Goal: Check status

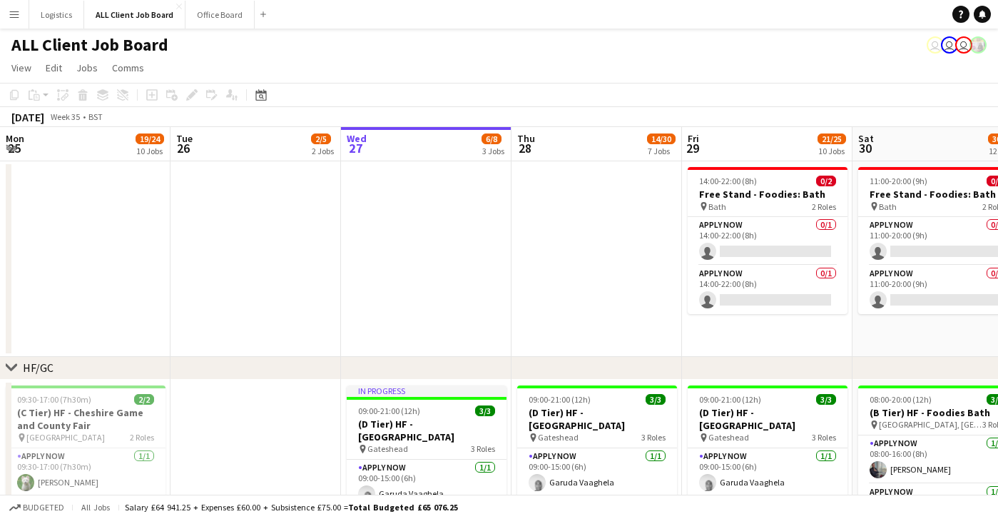
scroll to position [94, 0]
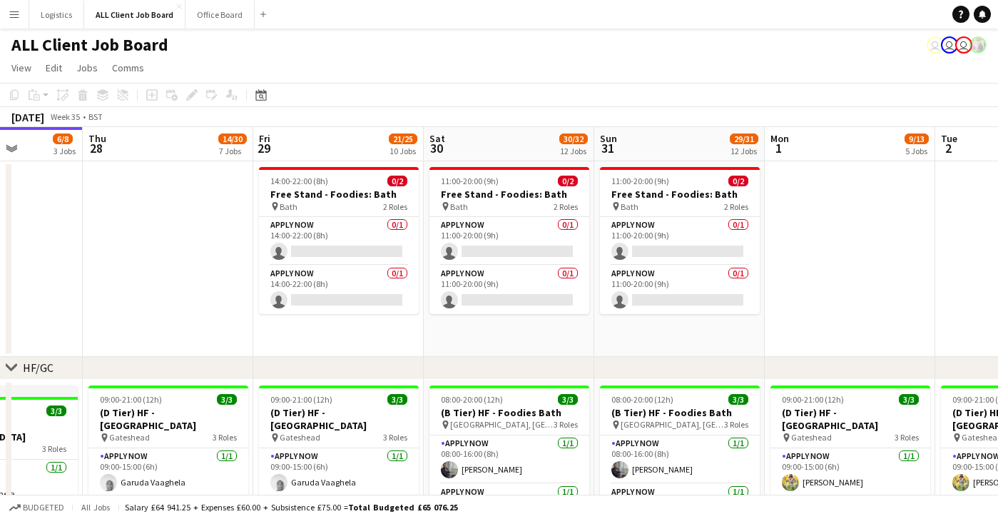
click at [21, 13] on button "Menu" at bounding box center [14, 14] width 29 height 29
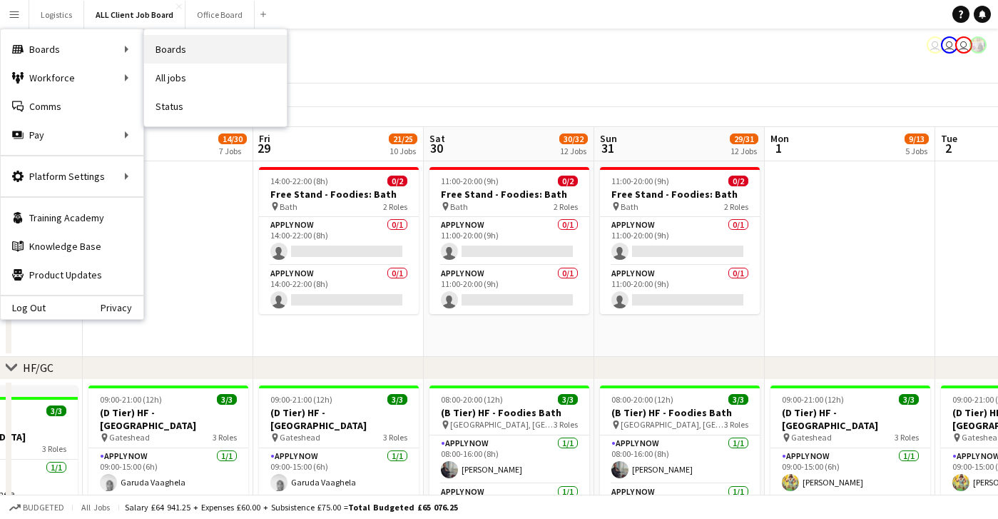
click at [169, 59] on link "Boards" at bounding box center [215, 49] width 143 height 29
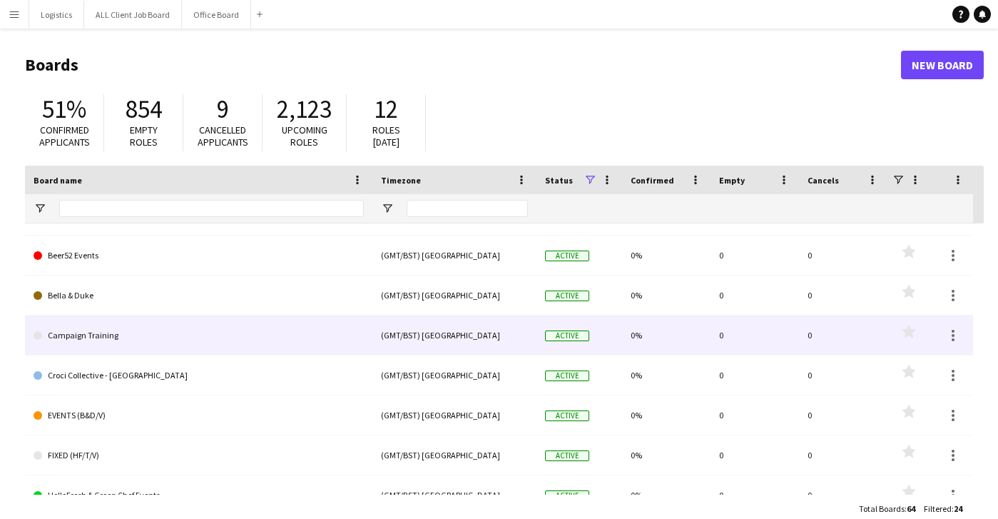
scroll to position [22, 0]
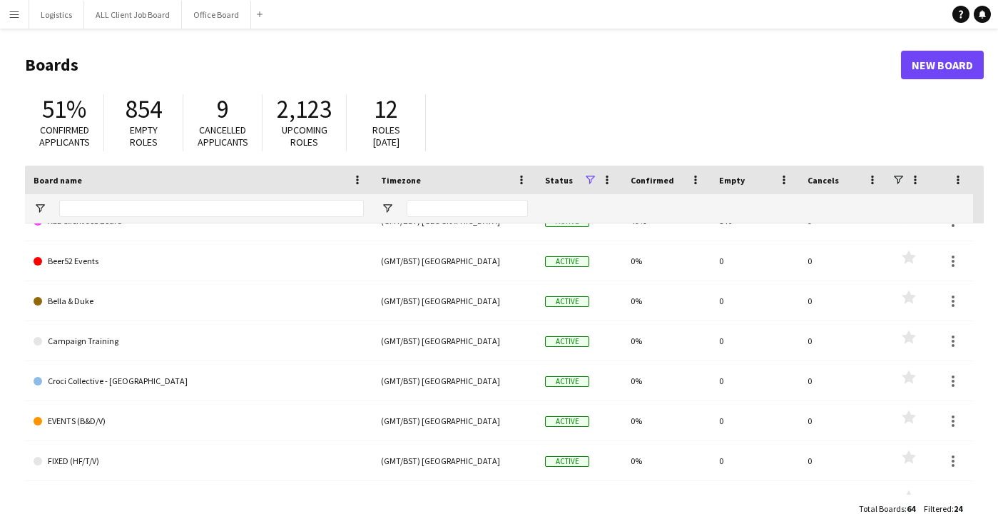
click at [11, 14] on app-icon "Menu" at bounding box center [14, 14] width 11 height 11
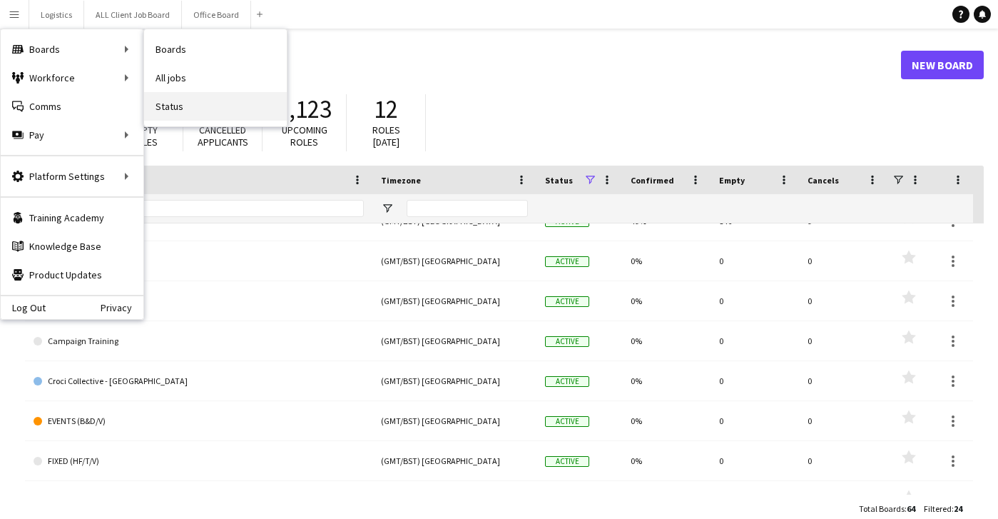
click at [172, 106] on link "Status" at bounding box center [215, 106] width 143 height 29
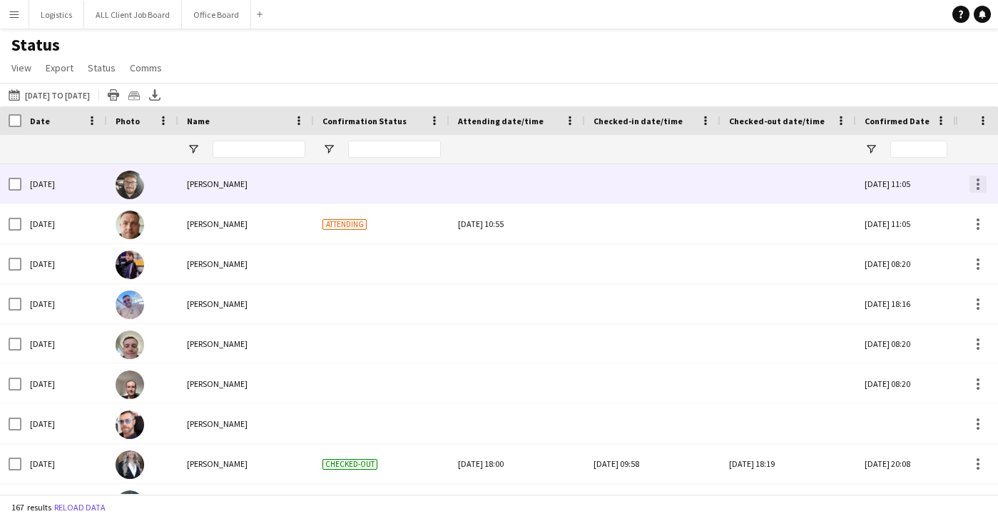
click at [974, 183] on div at bounding box center [978, 184] width 17 height 17
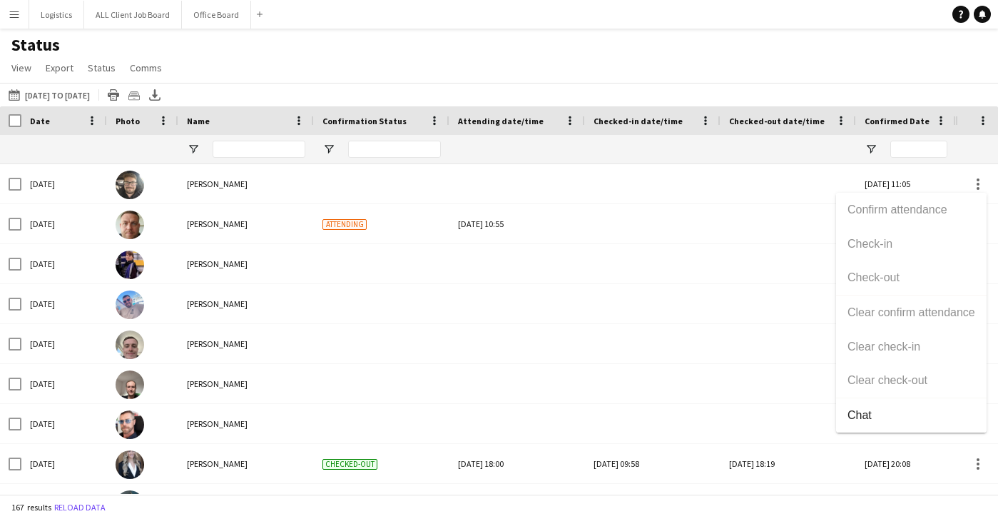
click at [589, 63] on div at bounding box center [499, 259] width 998 height 519
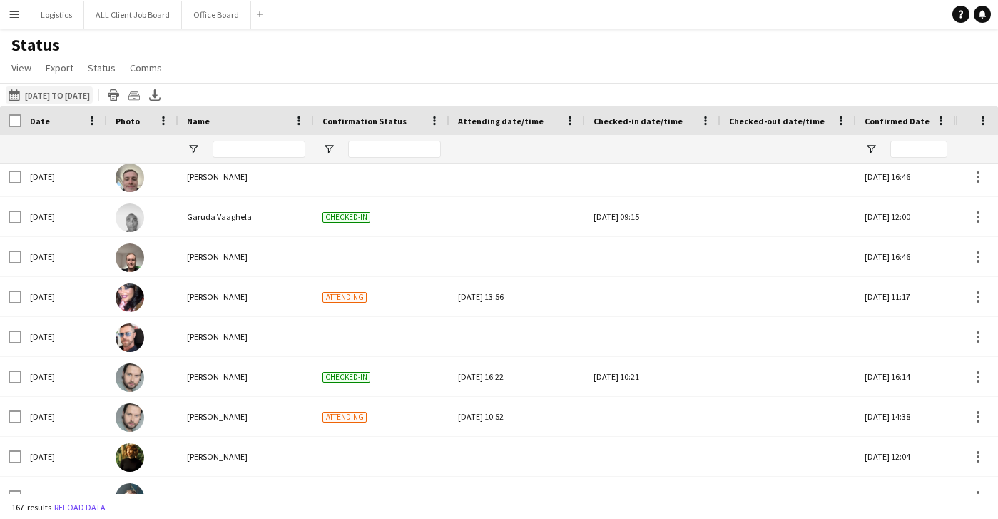
click at [58, 95] on button "[DATE] to [DATE] [DATE] to [DATE]" at bounding box center [49, 94] width 87 height 17
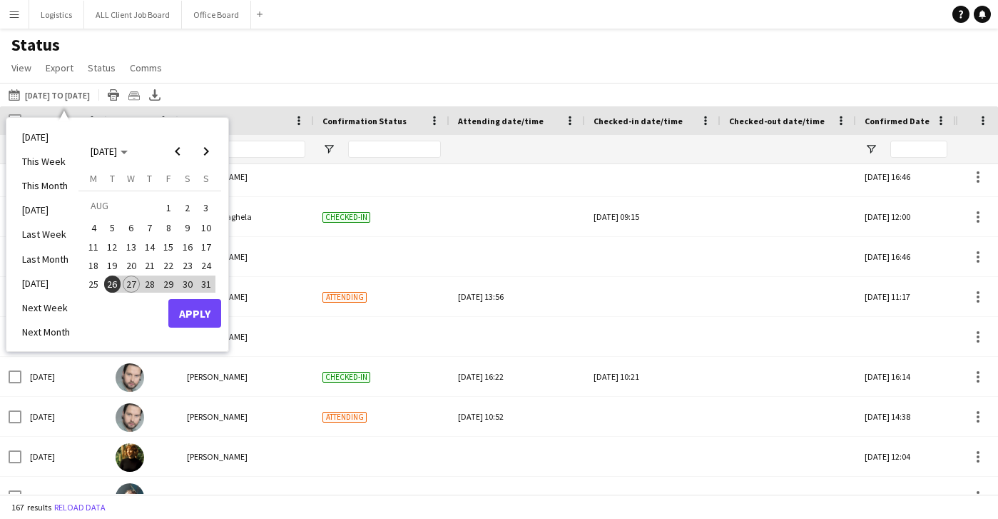
click at [133, 287] on span "27" at bounding box center [131, 283] width 17 height 17
click at [188, 313] on button "Apply" at bounding box center [194, 313] width 53 height 29
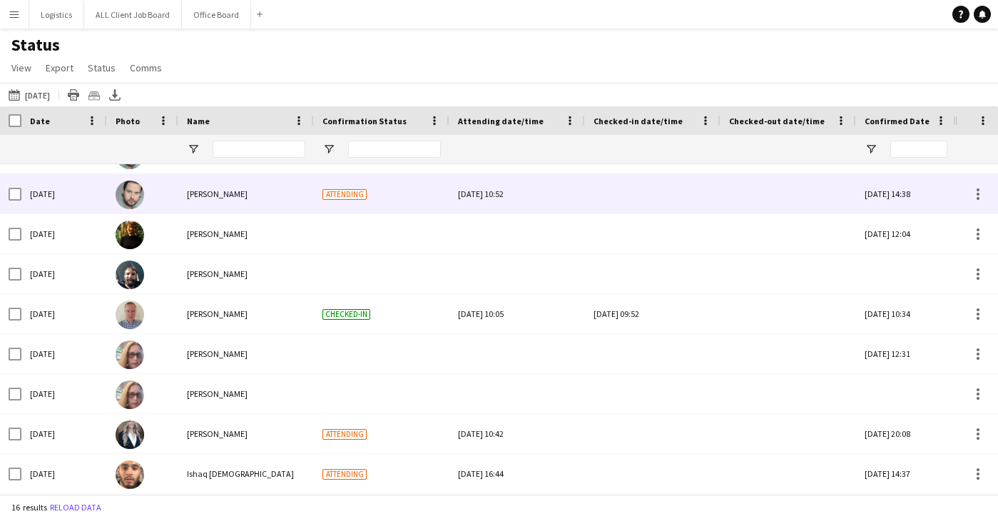
scroll to position [20, 0]
